Goal: Task Accomplishment & Management: Complete application form

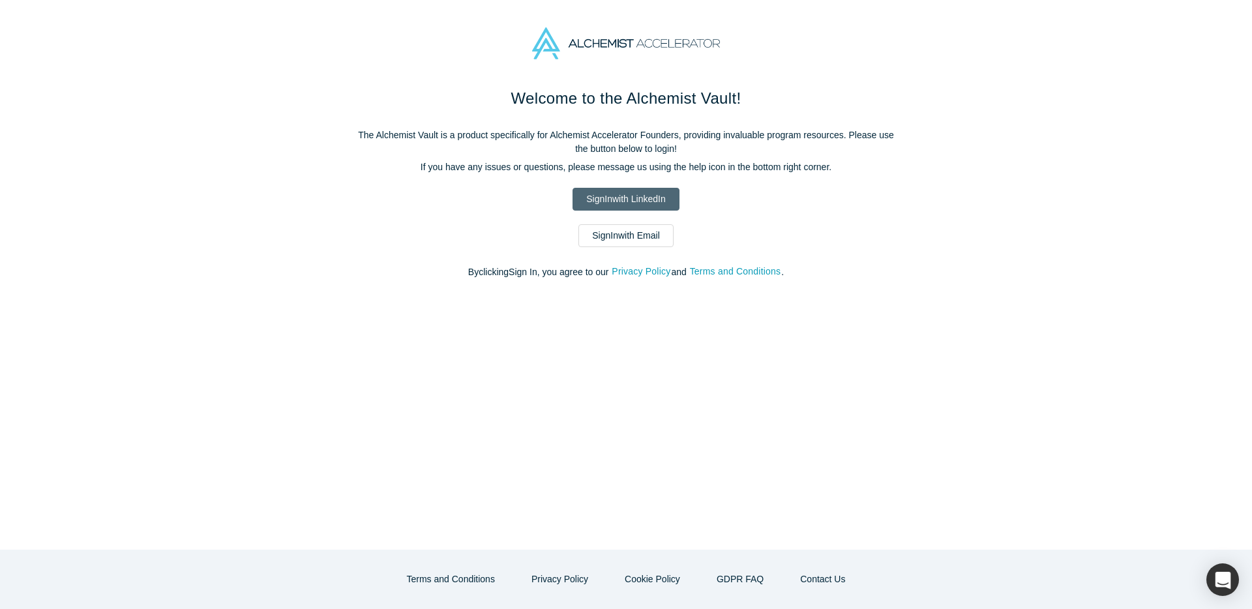
click at [613, 192] on link "Sign In with LinkedIn" at bounding box center [625, 199] width 106 height 23
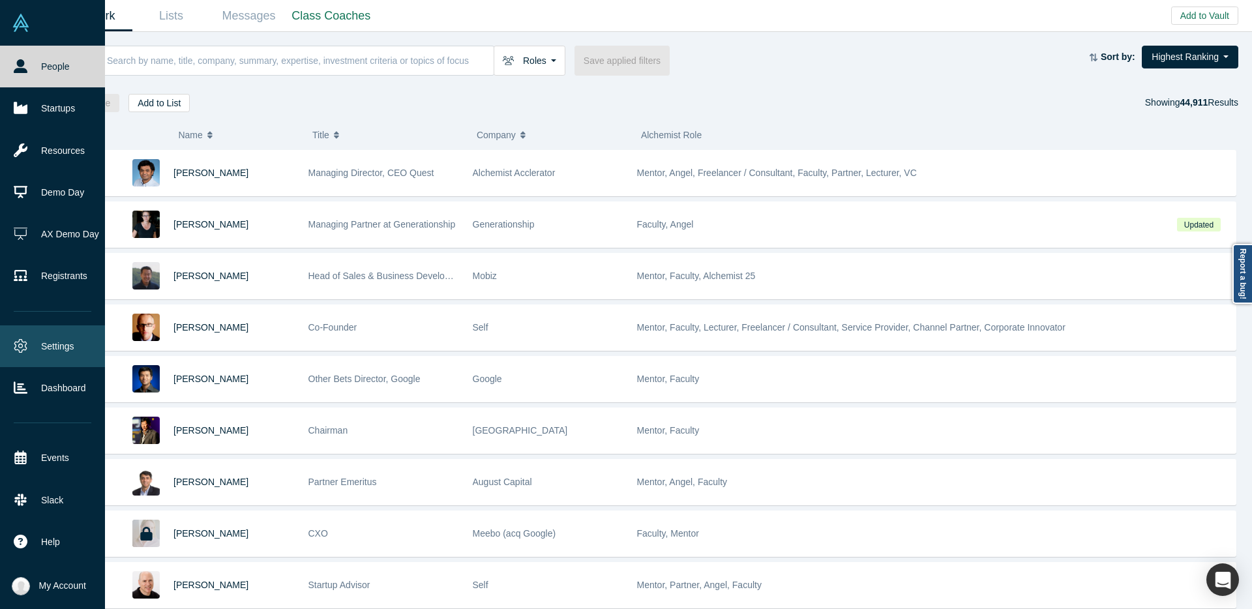
click at [31, 347] on link "Settings" at bounding box center [52, 346] width 105 height 42
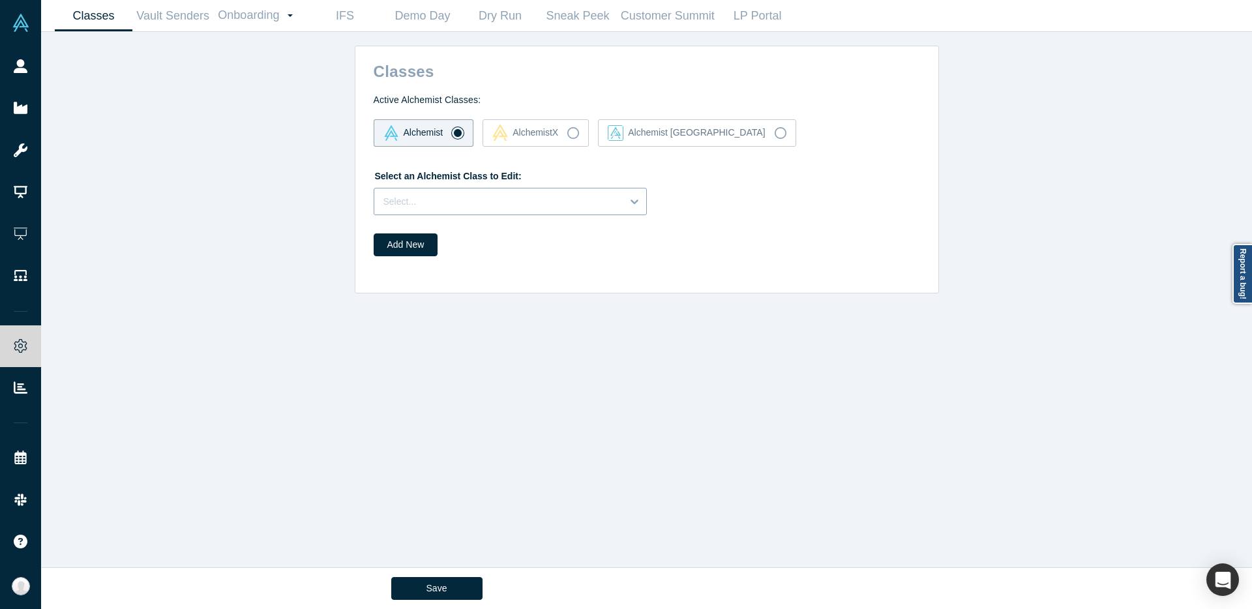
click at [442, 202] on div "Select an Alchemist Class to Edit: Select..." at bounding box center [647, 190] width 546 height 50
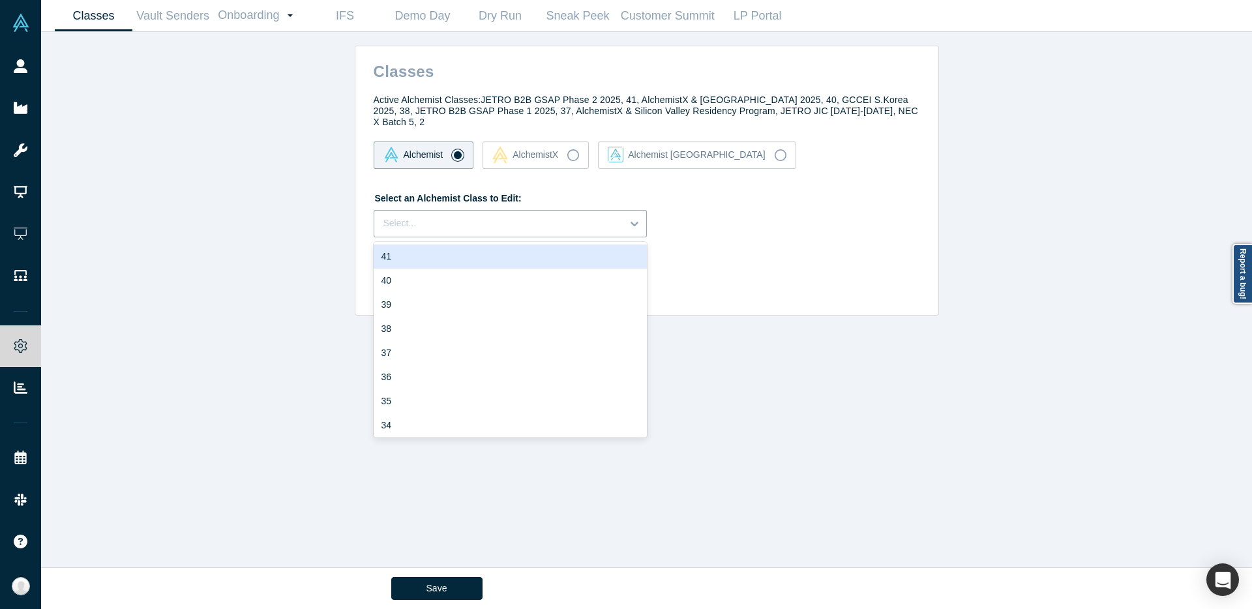
click at [430, 250] on div "41" at bounding box center [510, 256] width 273 height 24
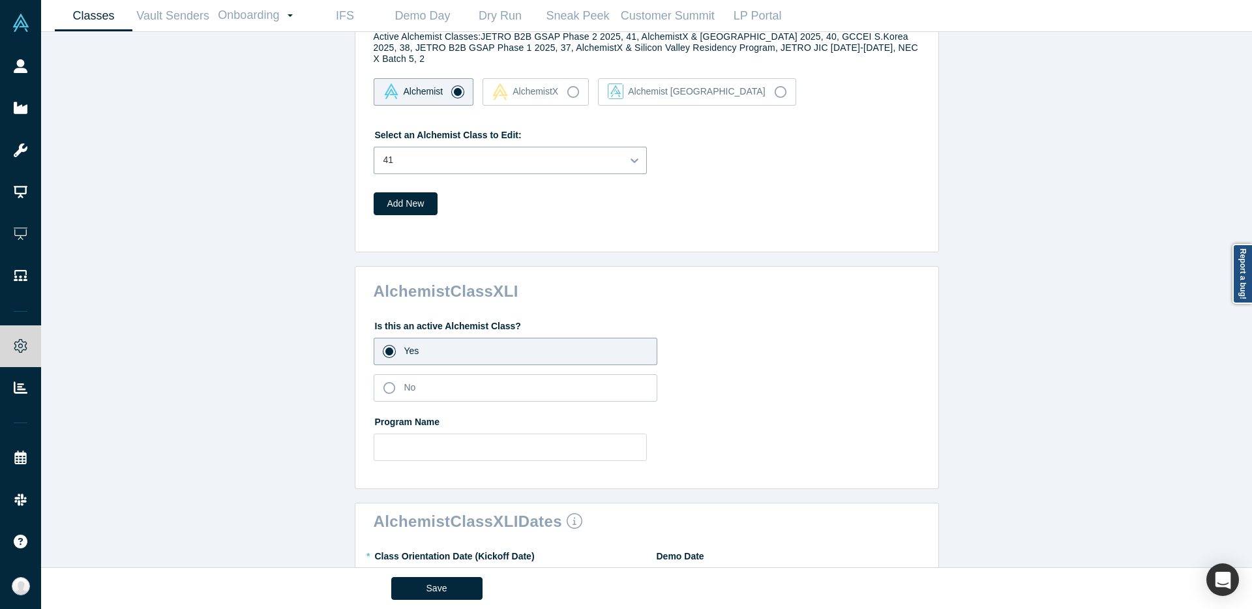
scroll to position [73, 0]
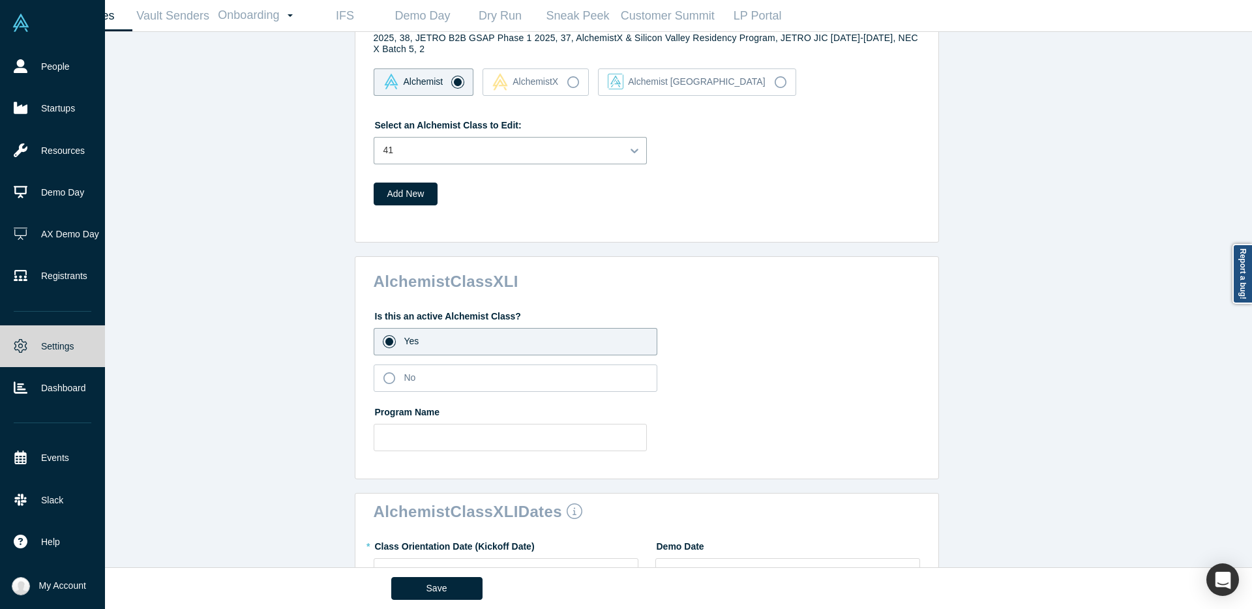
click at [21, 31] on img at bounding box center [21, 23] width 18 height 18
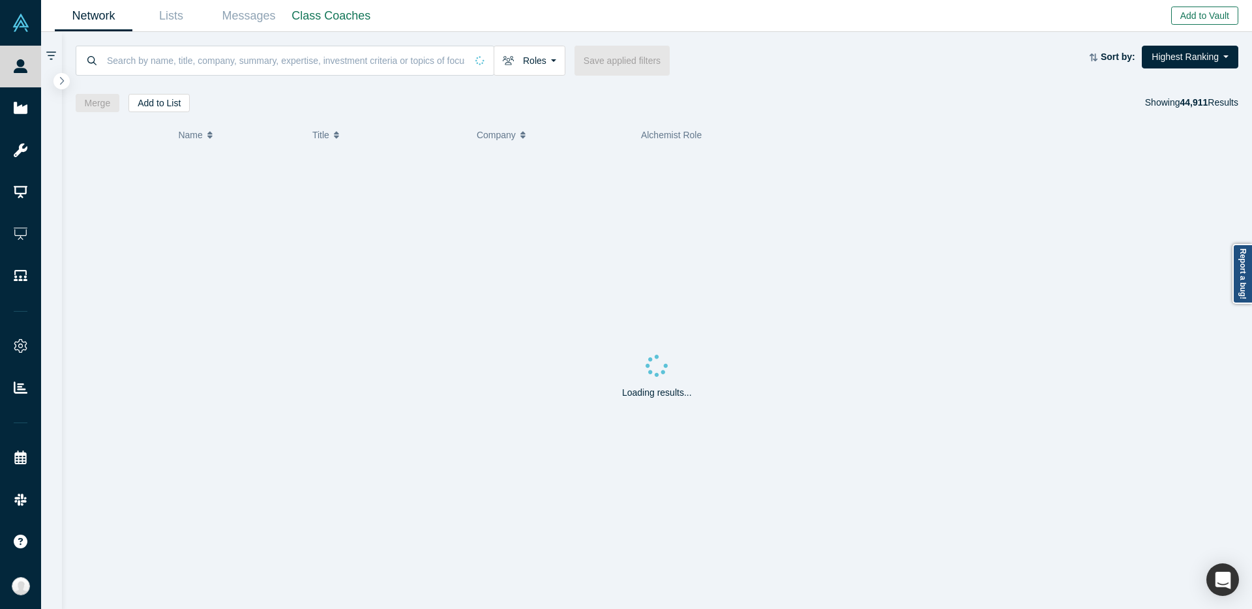
click at [1200, 13] on button "Add to Vault" at bounding box center [1204, 16] width 67 height 18
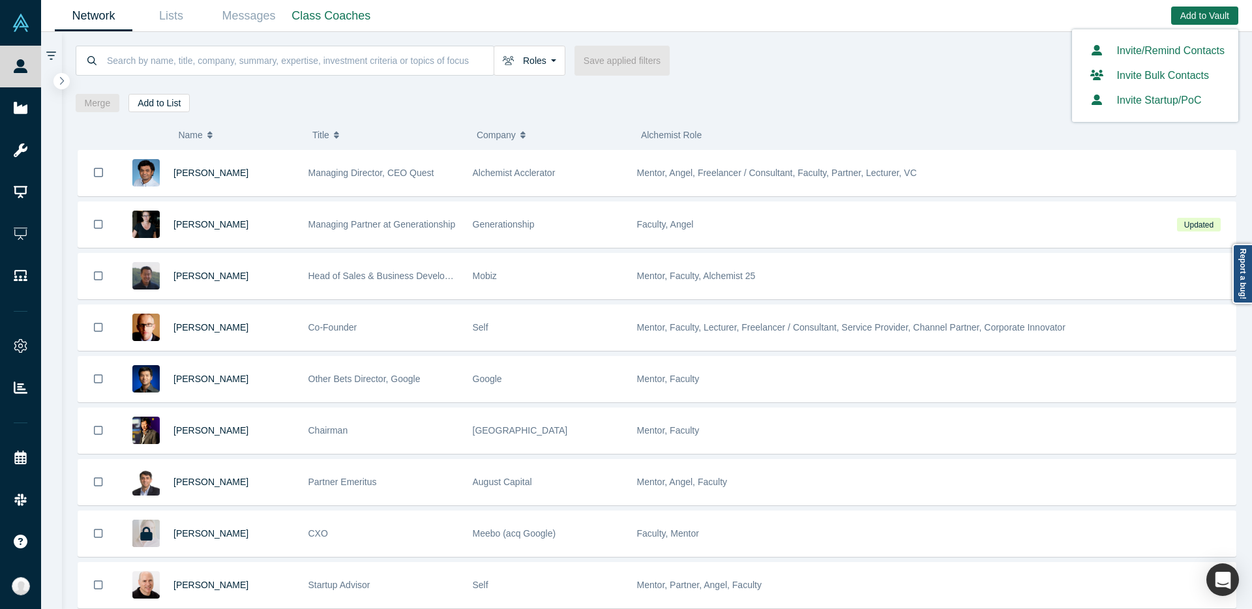
click at [1117, 96] on button "Invite Startup/PoC" at bounding box center [1143, 101] width 116 height 16
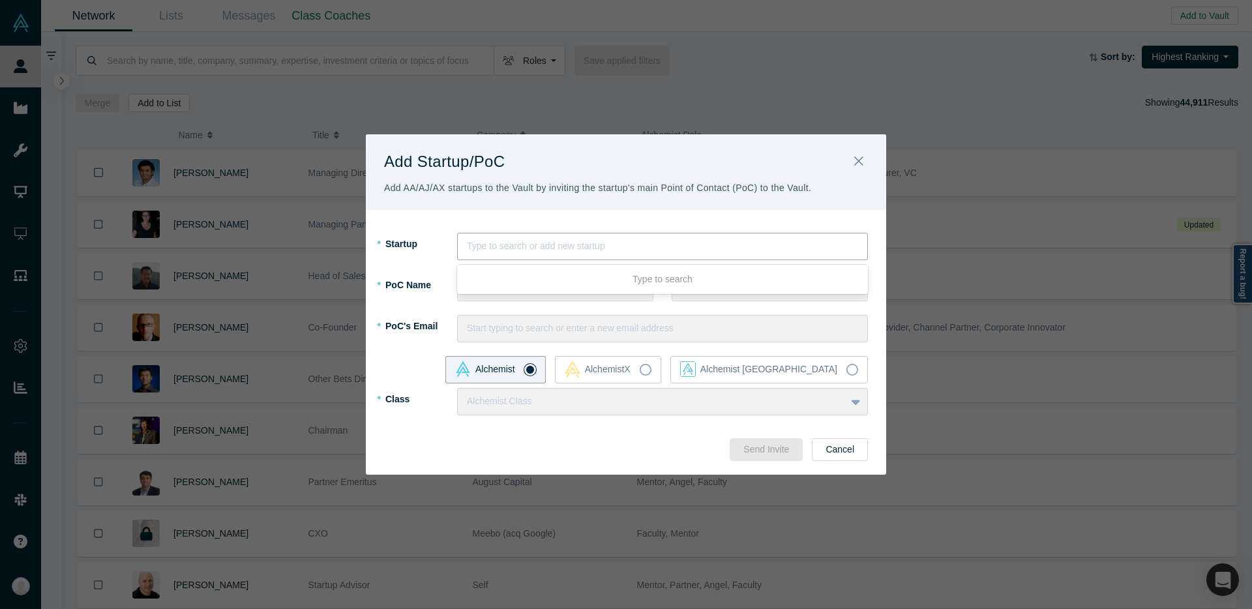
click at [542, 252] on div at bounding box center [662, 246] width 391 height 16
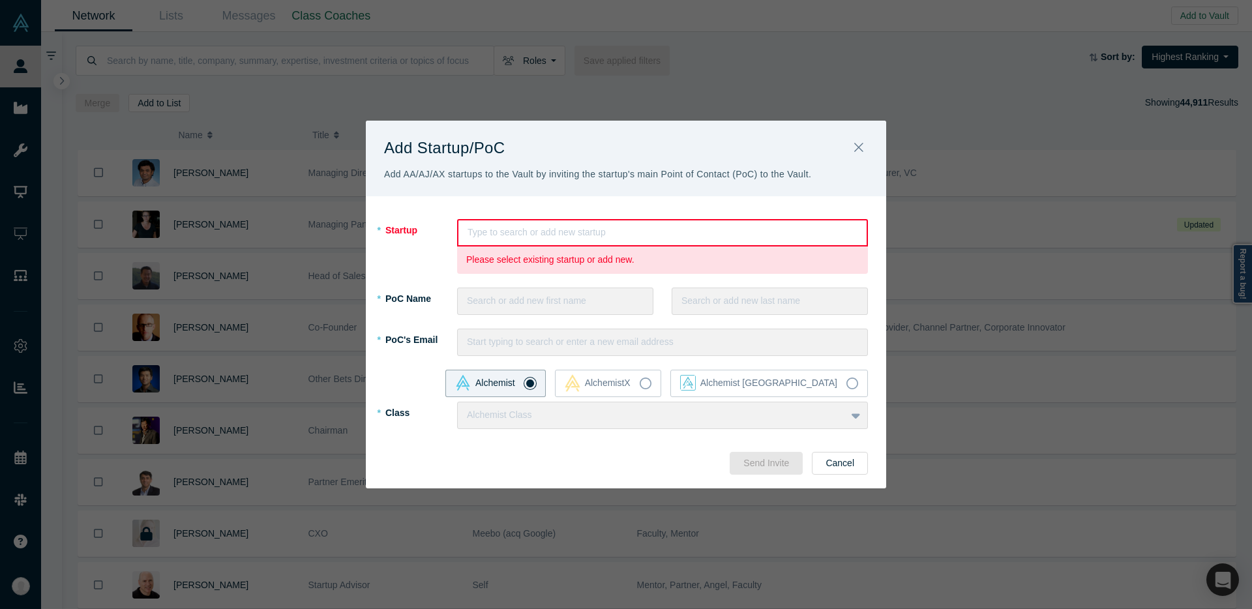
click at [445, 292] on label "* PoC Name" at bounding box center [420, 298] width 73 height 23
drag, startPoint x: 486, startPoint y: 246, endPoint x: 489, endPoint y: 238, distance: 8.5
click at [487, 242] on div "Type to search or add new startup To pick up a draggable item, press the space …" at bounding box center [662, 246] width 411 height 55
click at [490, 235] on div at bounding box center [662, 232] width 390 height 16
click at [479, 286] on fieldset "* Startup Type to search or add new startup To pick up a draggable item, press …" at bounding box center [626, 331] width 484 height 224
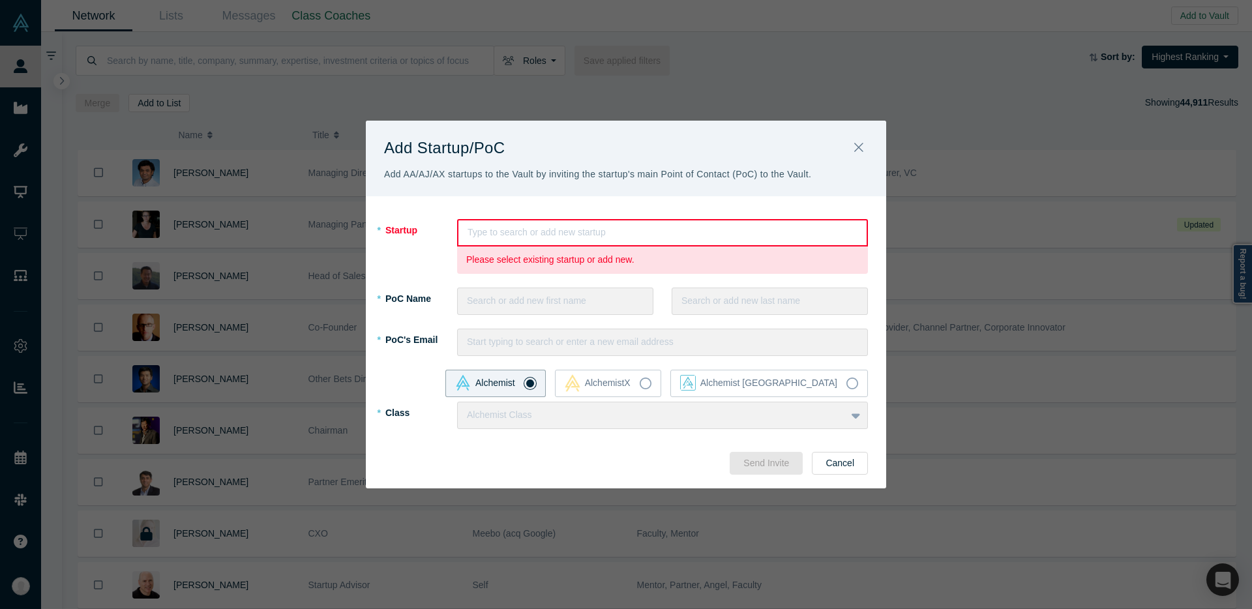
click at [482, 295] on div "Search or add new first name To pick up a draggable item, press the space bar. …" at bounding box center [555, 300] width 196 height 27
click at [462, 417] on div "Alchemist Class To pick up a draggable item, press the space bar. While draggin…" at bounding box center [662, 415] width 411 height 27
click at [630, 386] on div "AlchemistX" at bounding box center [597, 383] width 66 height 18
click at [0, 0] on input "AlchemistX" at bounding box center [0, 0] width 0 height 0
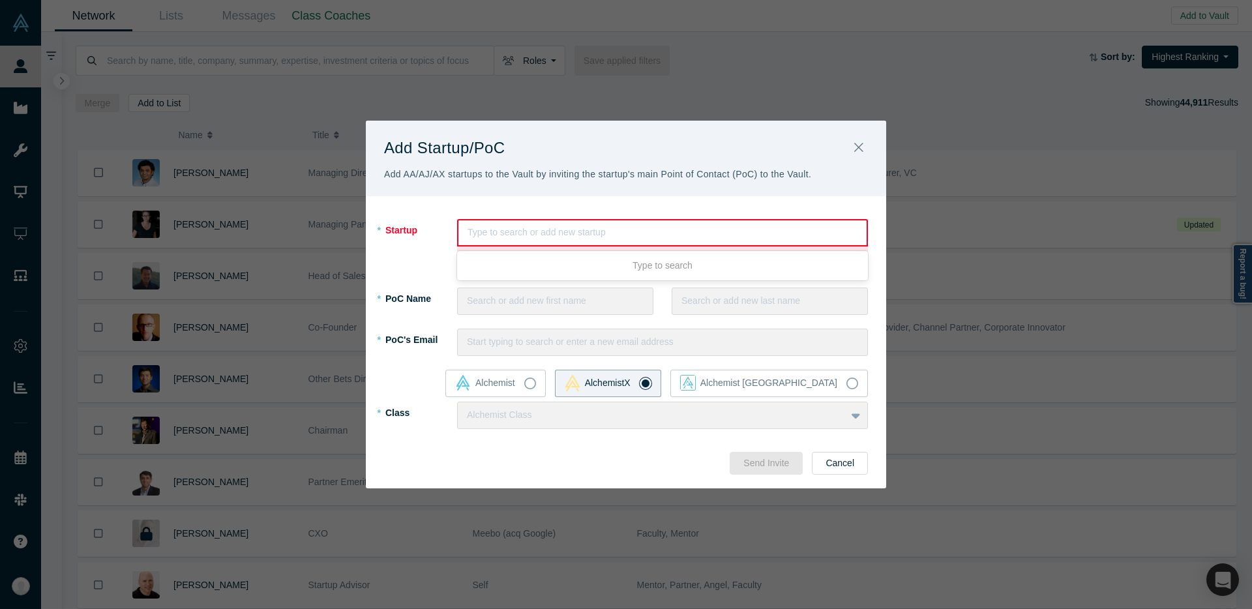
click at [506, 232] on div at bounding box center [662, 232] width 390 height 16
type input "Yui"
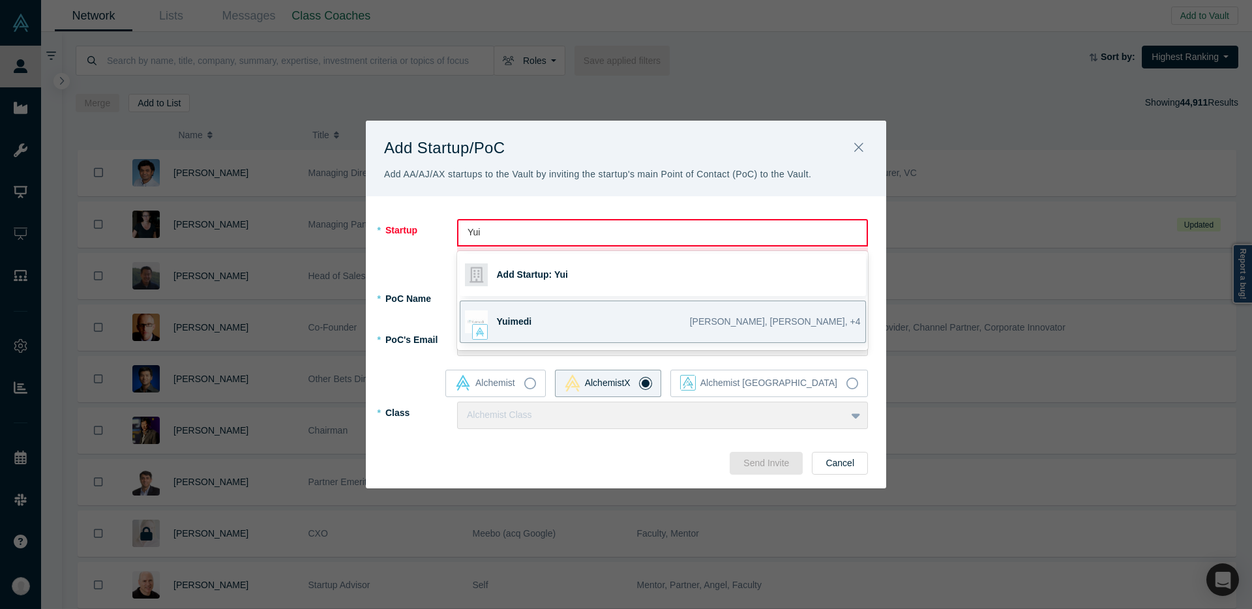
click at [632, 340] on div "Yuimedi" at bounding box center [588, 321] width 182 height 41
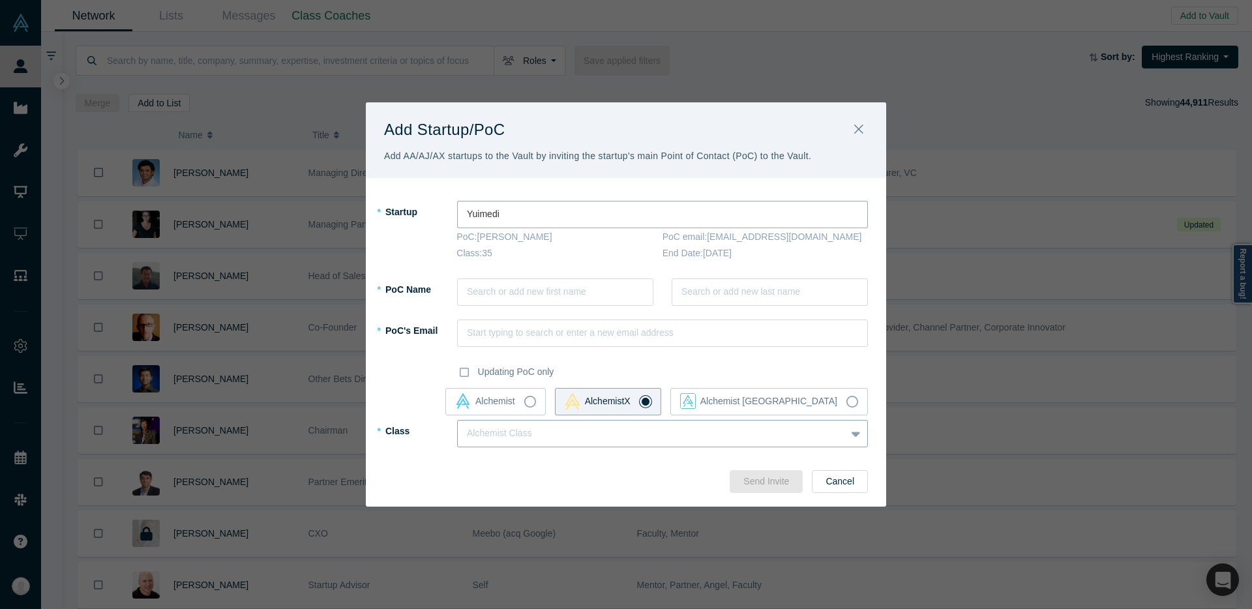
click at [604, 422] on div "Alchemist Class" at bounding box center [652, 433] width 388 height 22
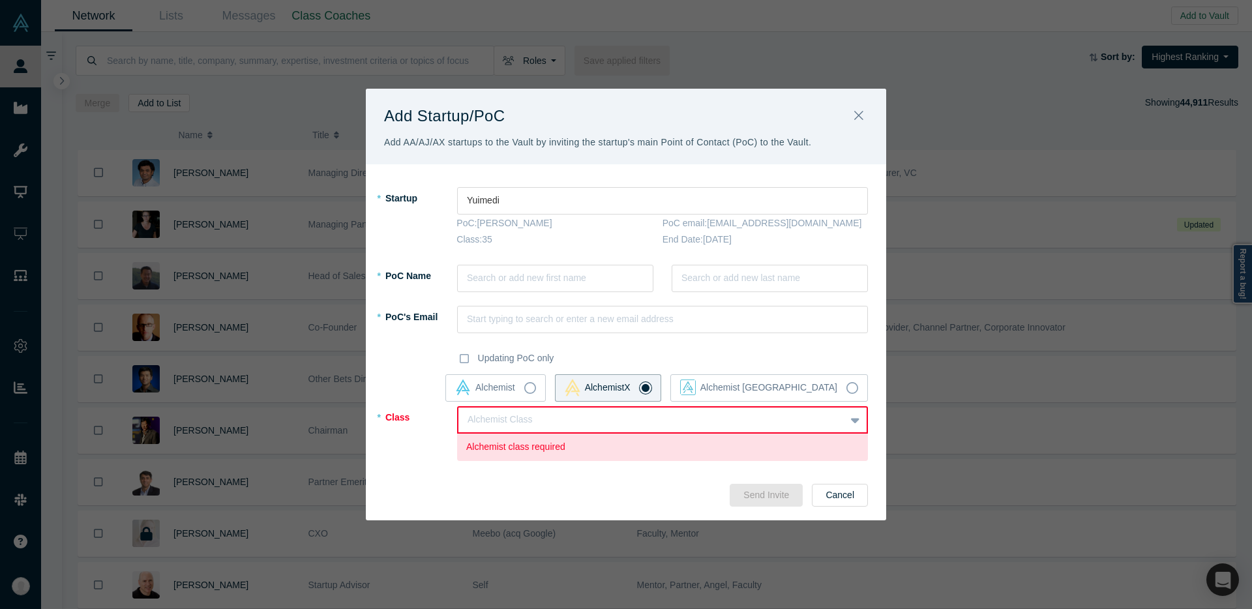
click at [451, 396] on div "Alchemist AlchemistX Alchemist Japan" at bounding box center [626, 387] width 484 height 27
click at [840, 492] on button "Cancel" at bounding box center [840, 495] width 56 height 23
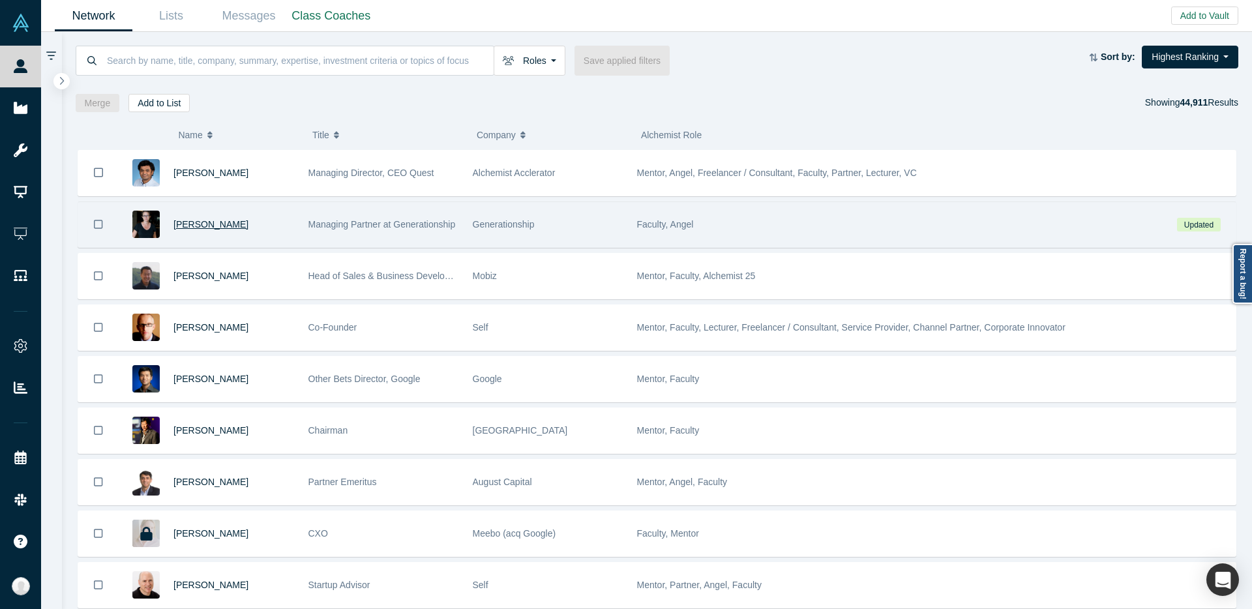
scroll to position [3, 0]
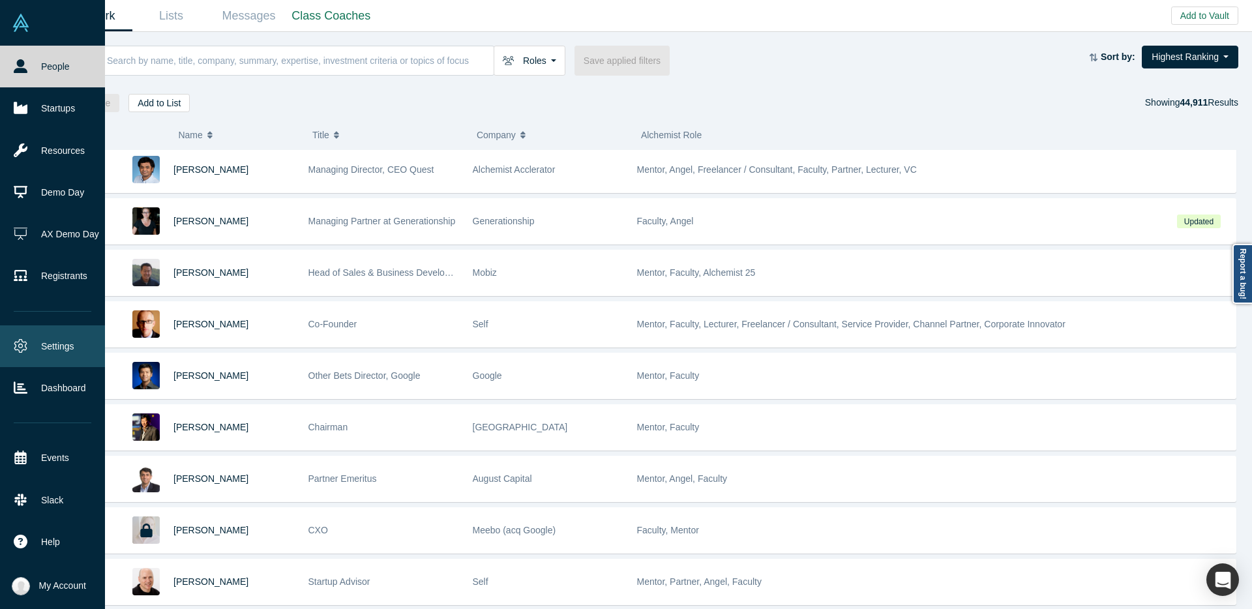
click at [48, 346] on link "Settings" at bounding box center [52, 346] width 105 height 42
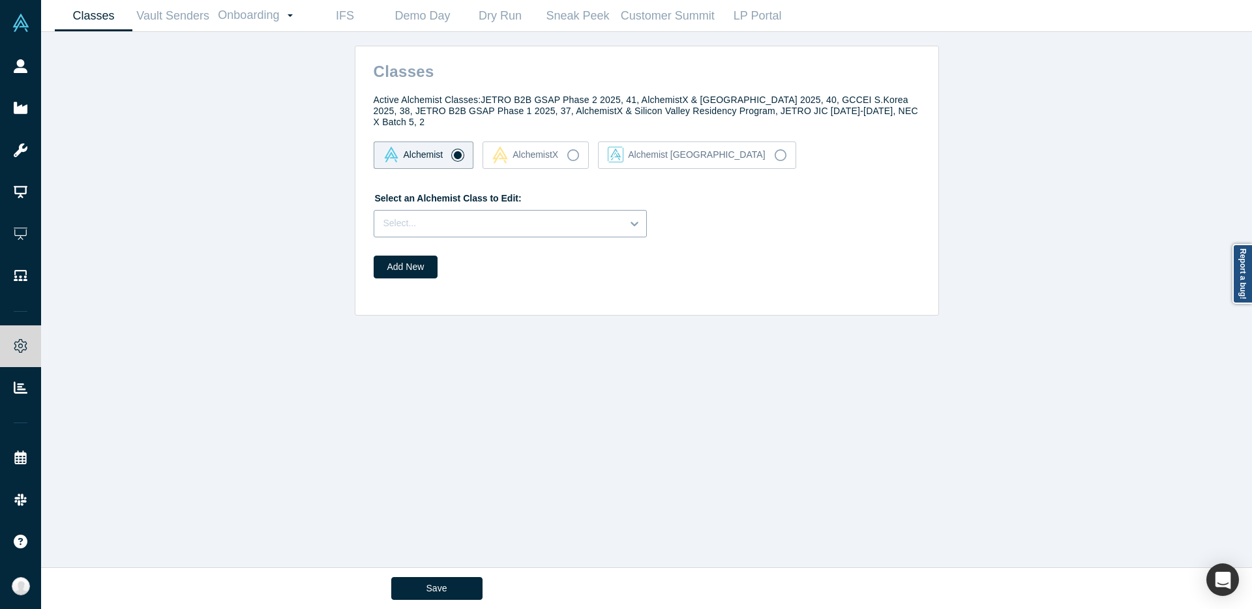
click at [467, 207] on div "Select an Alchemist Class to Edit: Select..." at bounding box center [647, 212] width 546 height 50
click at [511, 154] on div "AlchemistX" at bounding box center [525, 155] width 66 height 18
click at [0, 0] on input "AlchemistX" at bounding box center [0, 0] width 0 height 0
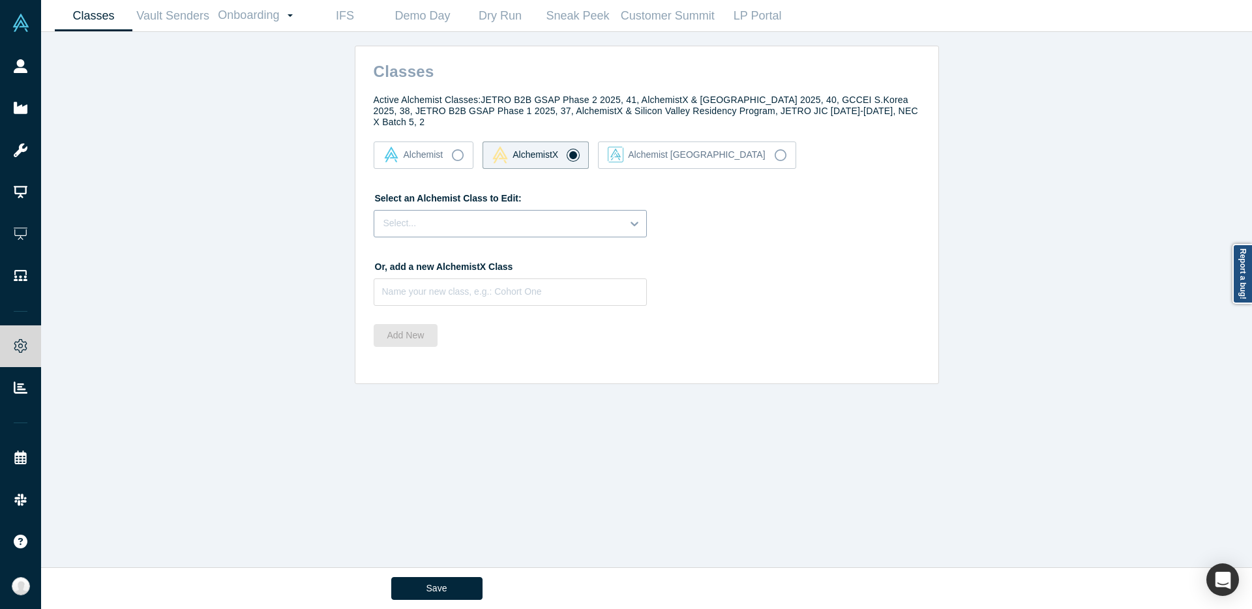
click at [490, 226] on div at bounding box center [497, 223] width 229 height 16
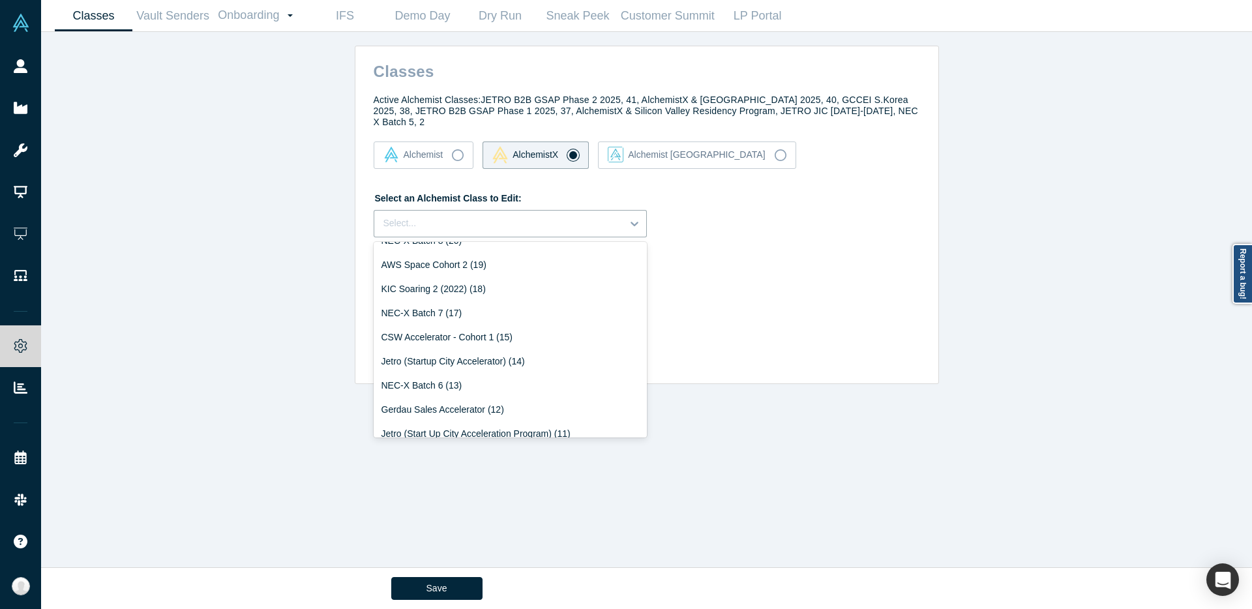
scroll to position [667, 0]
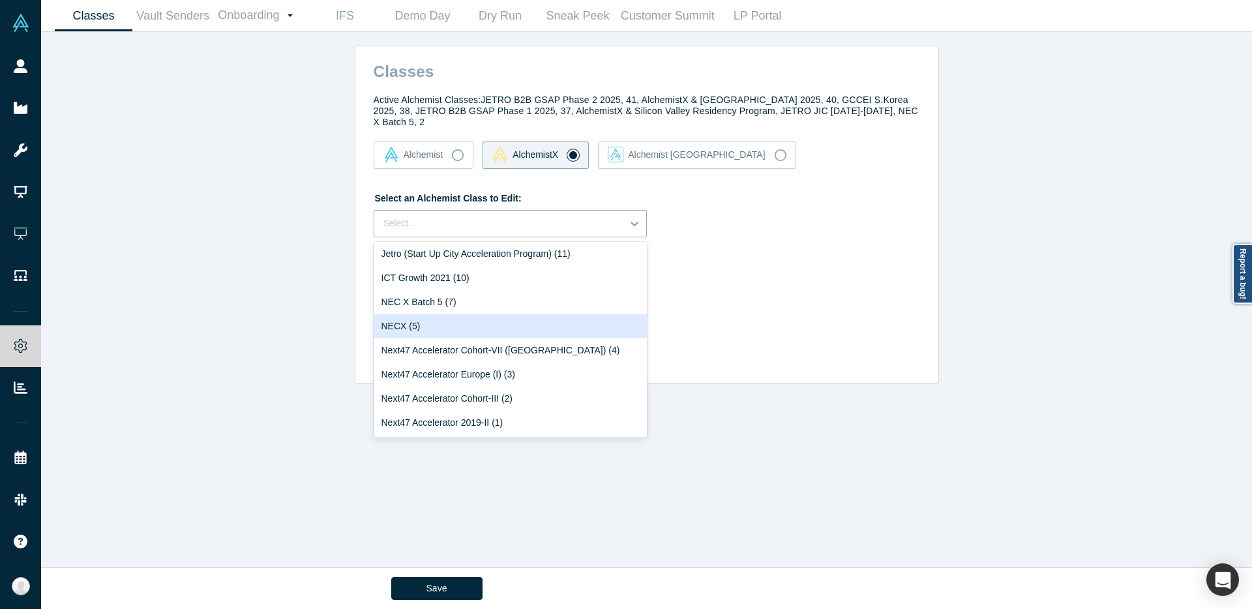
click at [508, 332] on div "NECX (5)" at bounding box center [510, 326] width 273 height 24
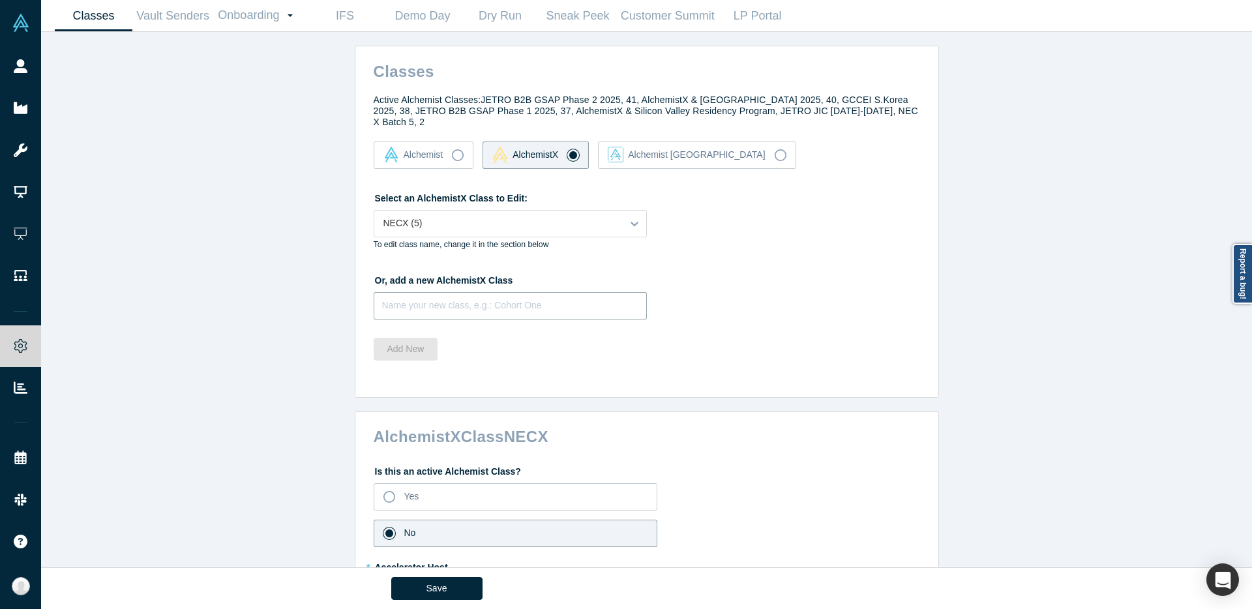
click at [480, 303] on input at bounding box center [510, 305] width 273 height 27
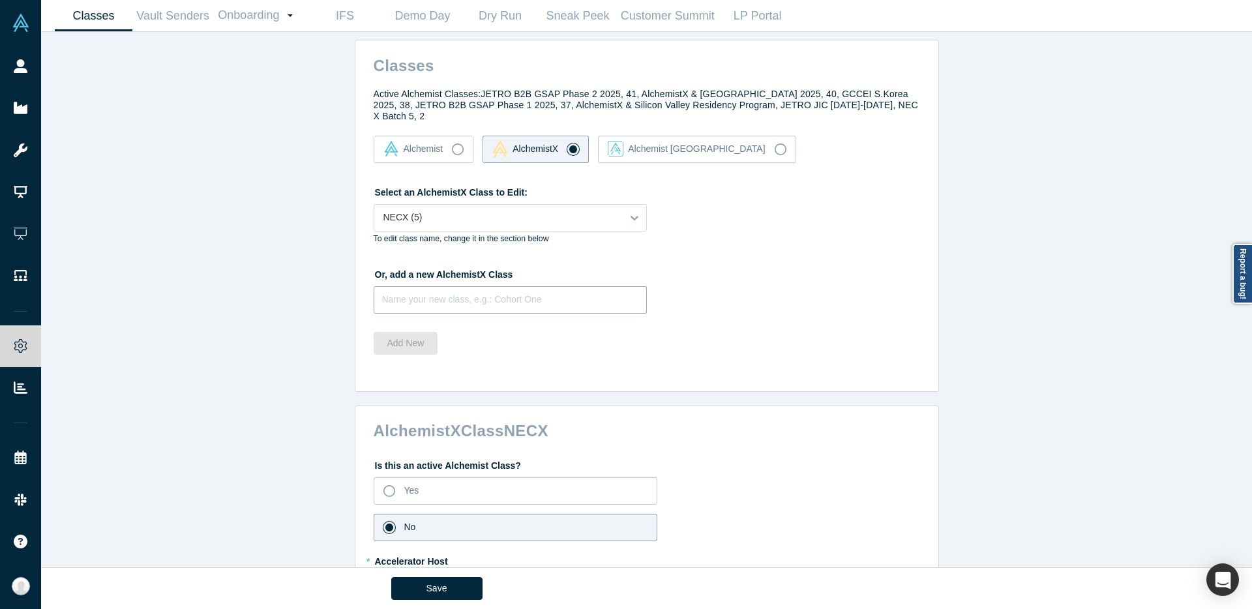
scroll to position [0, 0]
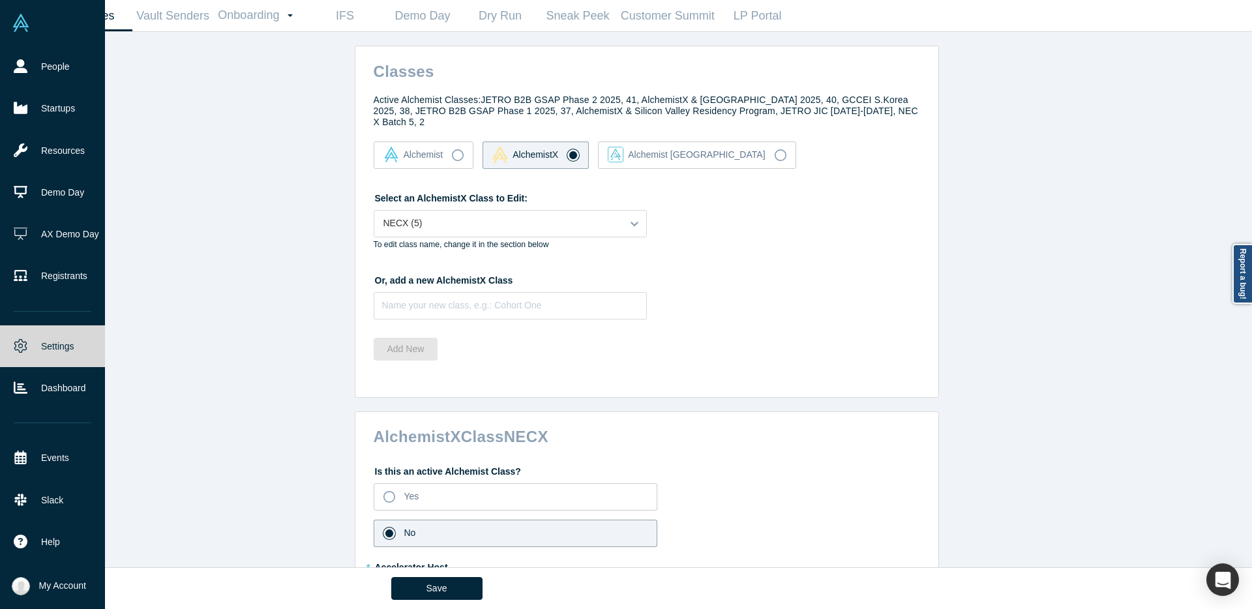
click at [31, 29] on link at bounding box center [52, 23] width 105 height 46
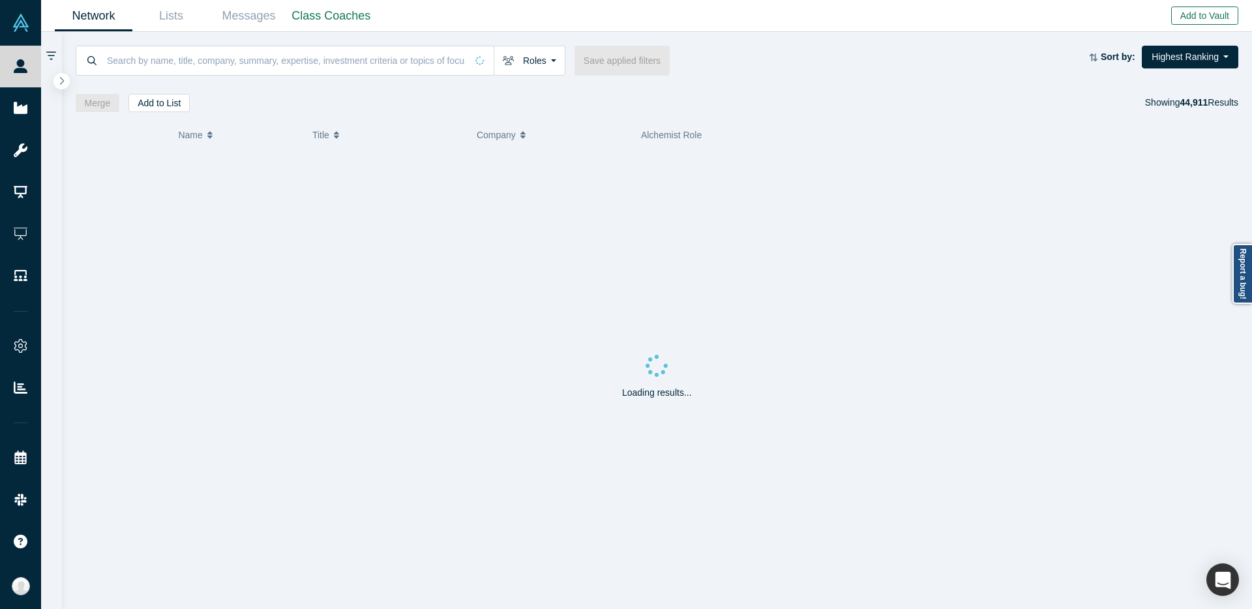
click at [1195, 12] on button "Add to Vault" at bounding box center [1204, 16] width 67 height 18
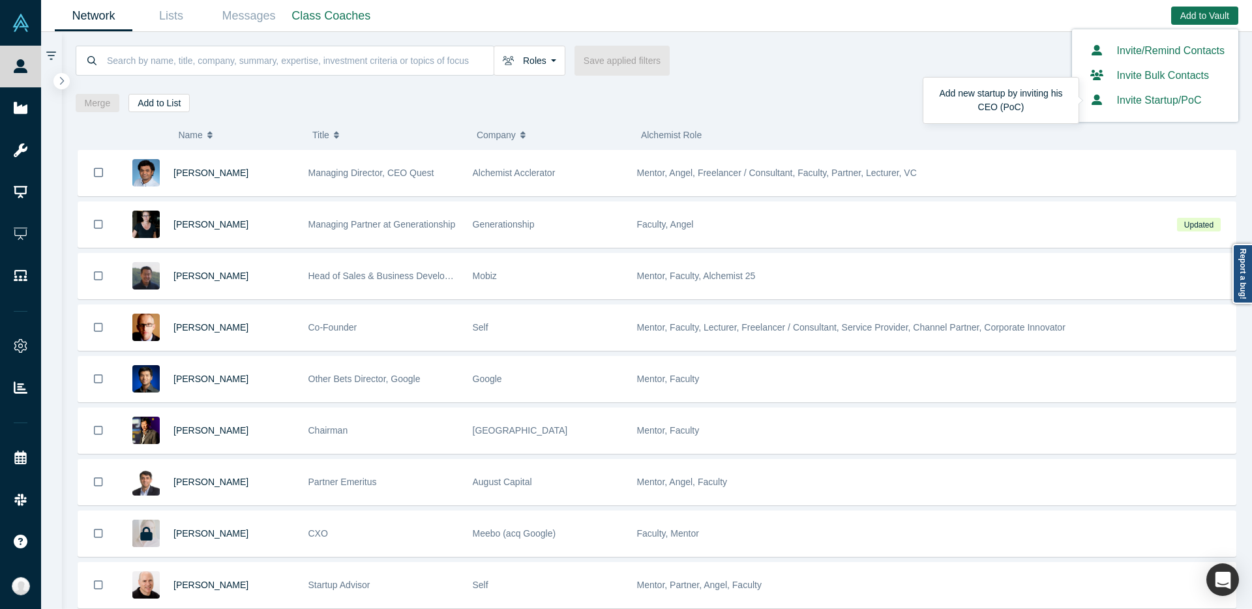
click at [1128, 99] on button "Invite Startup/PoC" at bounding box center [1143, 101] width 116 height 16
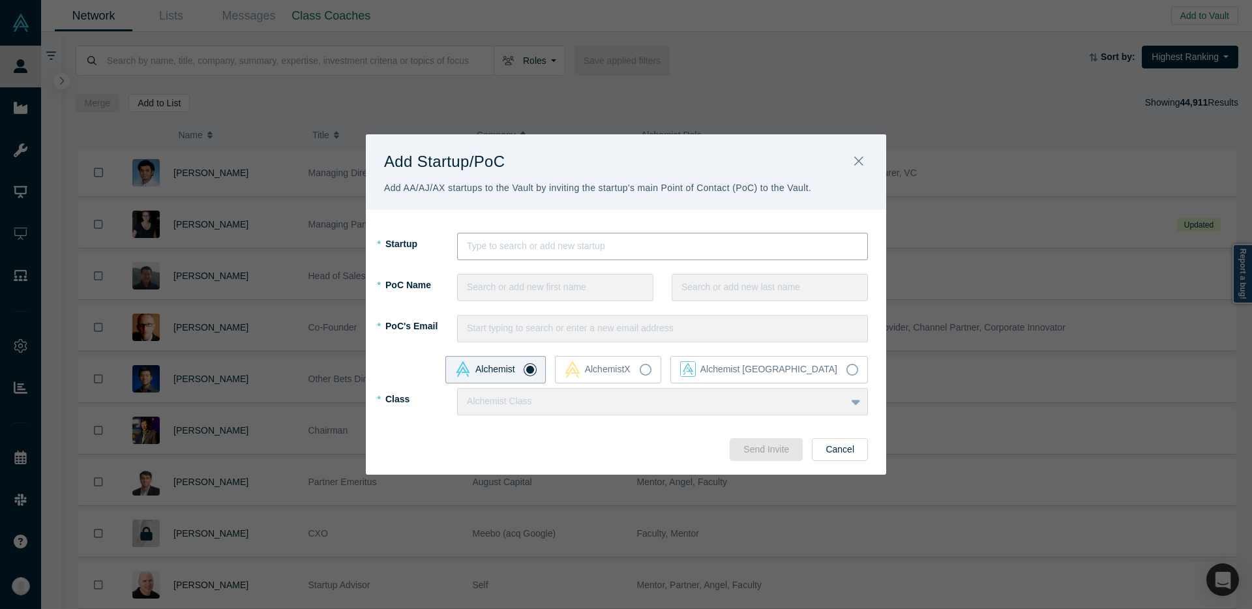
click at [520, 242] on div at bounding box center [662, 246] width 391 height 16
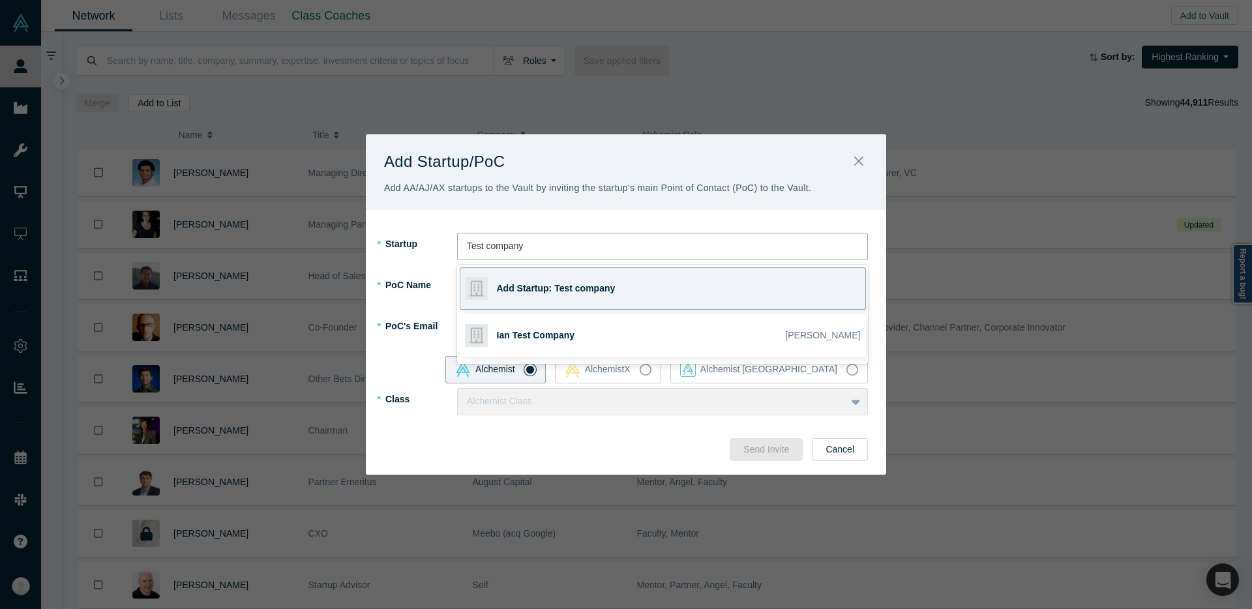
type input "Test company"
click at [422, 195] on div "Add Startup/PoC Add AA/AJ/AX startups to the Vault by inviting the startup's ma…" at bounding box center [626, 304] width 520 height 340
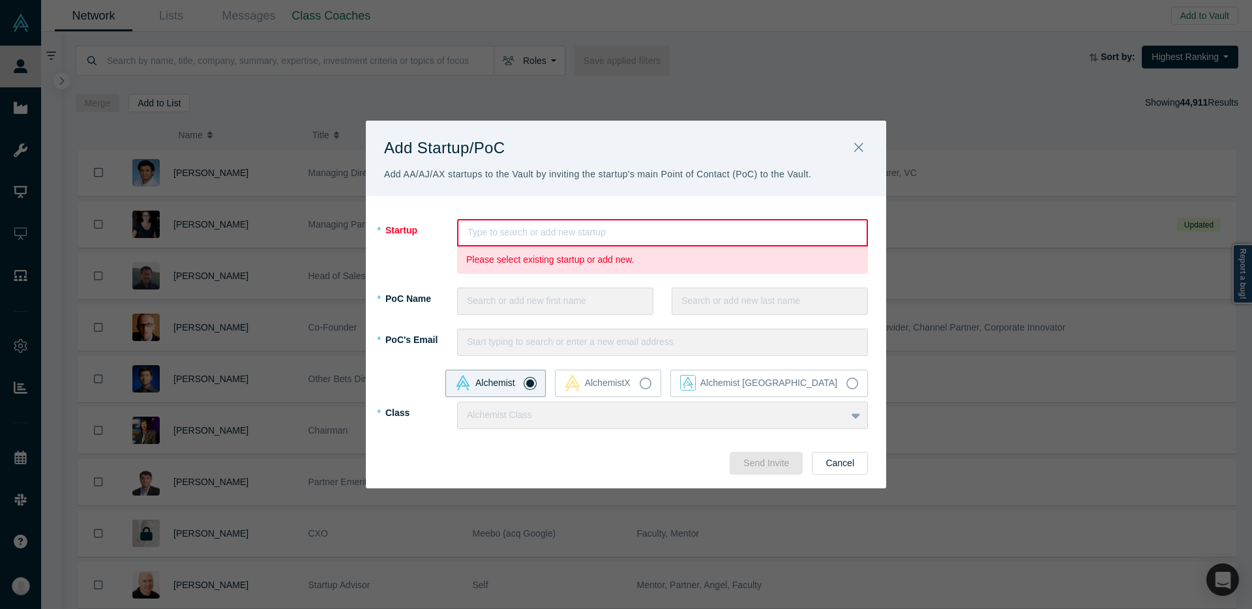
click at [434, 215] on div "* Startup Type to search or add new startup To pick up a draggable item, press …" at bounding box center [626, 342] width 520 height 292
click at [505, 231] on div at bounding box center [662, 232] width 390 height 16
click at [526, 232] on div at bounding box center [662, 232] width 390 height 16
drag, startPoint x: 533, startPoint y: 211, endPoint x: 541, endPoint y: 198, distance: 15.8
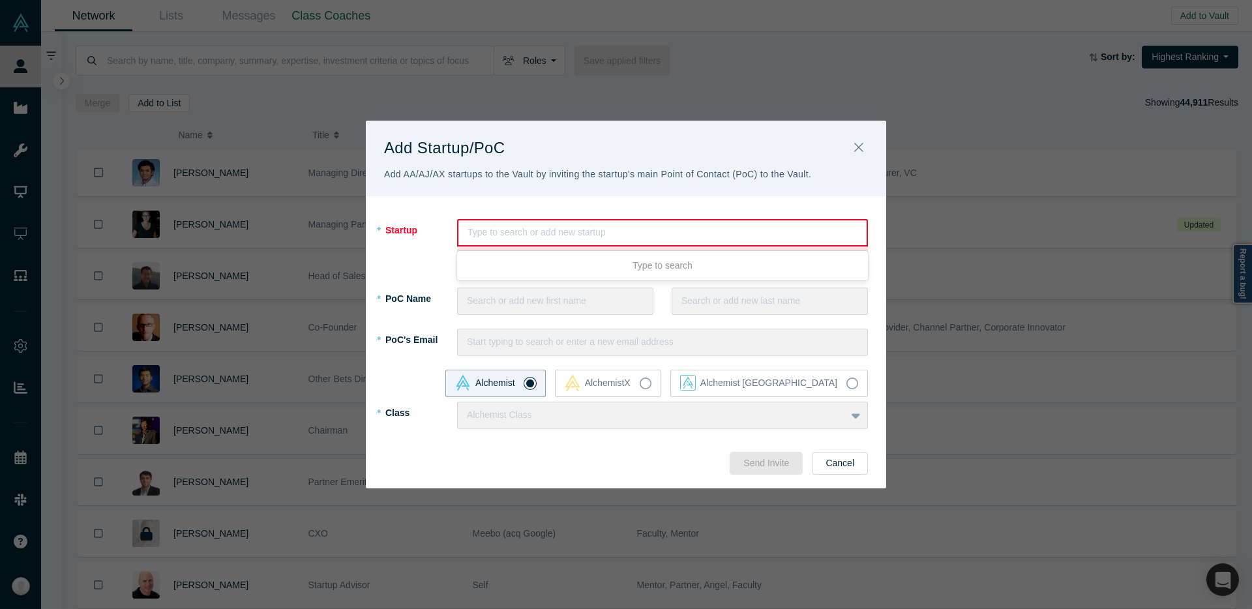
click at [537, 203] on div "* Startup Use Up and Down to choose options, press Enter to select the currentl…" at bounding box center [626, 342] width 520 height 292
click at [552, 223] on div "Type to search or add new startup" at bounding box center [662, 233] width 408 height 22
type input "Test company"
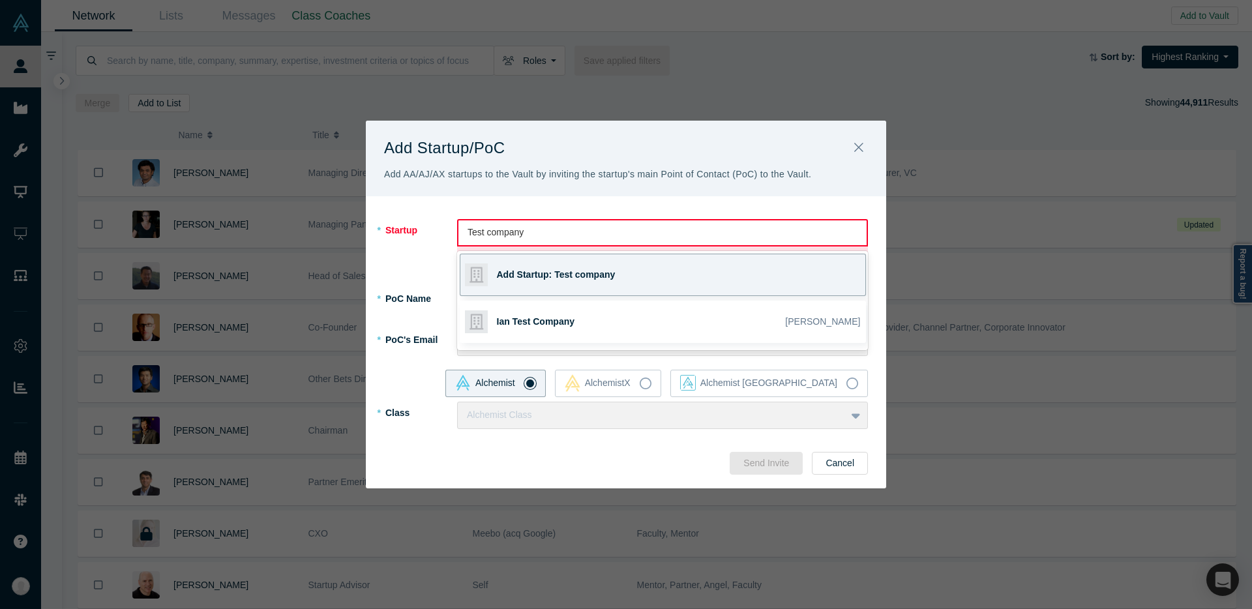
click at [567, 263] on div "Add Startup: Test company" at bounding box center [588, 274] width 182 height 41
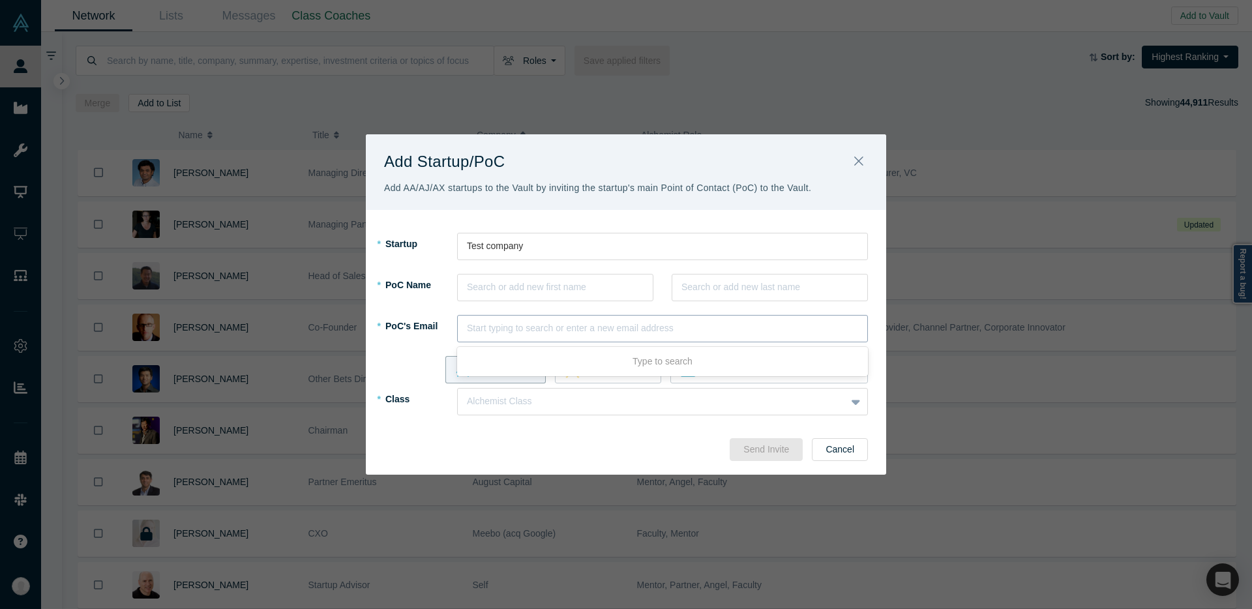
click at [523, 325] on div at bounding box center [662, 328] width 391 height 16
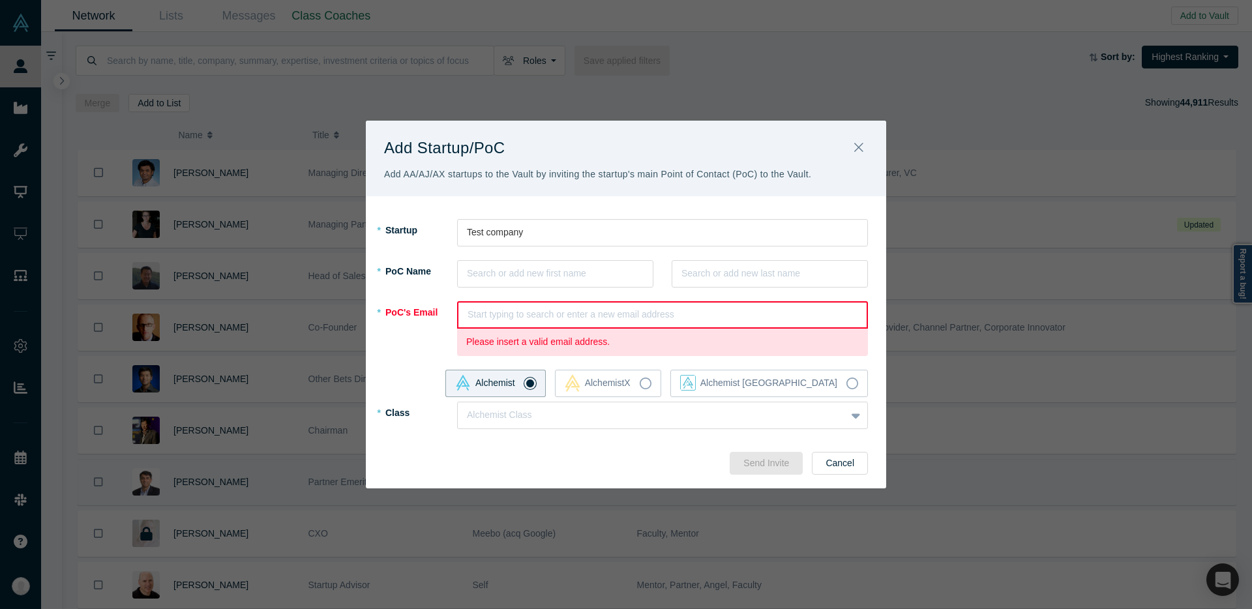
click at [831, 459] on button "Cancel" at bounding box center [840, 463] width 56 height 23
